Goal: Task Accomplishment & Management: Manage account settings

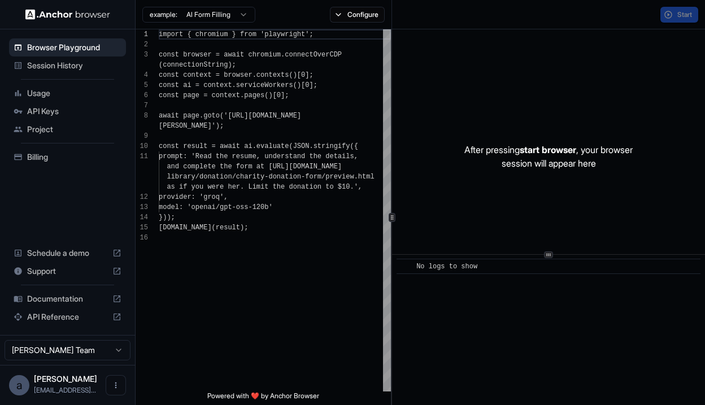
scroll to position [81, 0]
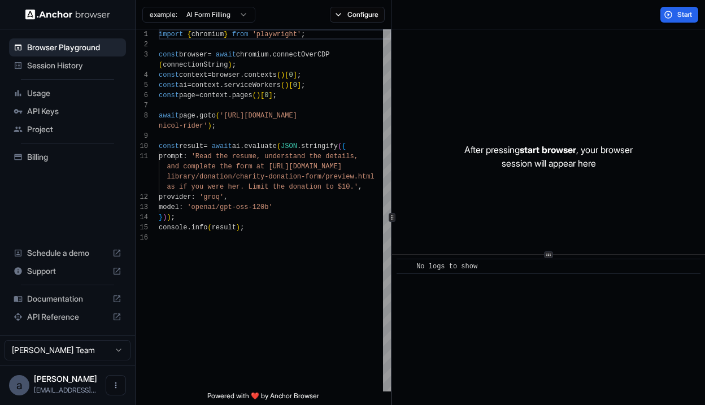
click at [55, 110] on span "API Keys" at bounding box center [74, 111] width 94 height 11
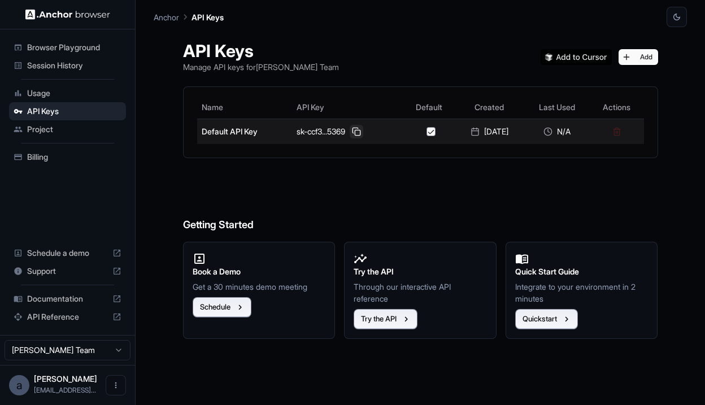
click at [355, 128] on button at bounding box center [357, 132] width 14 height 14
